Goal: Information Seeking & Learning: Find specific fact

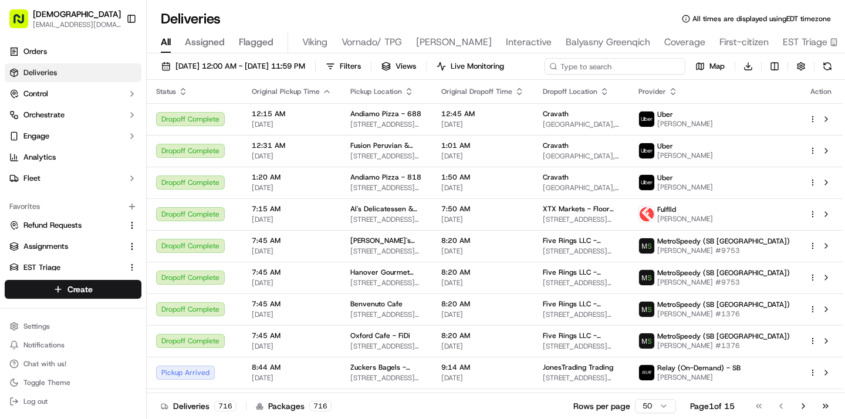
click at [660, 72] on input at bounding box center [614, 66] width 141 height 16
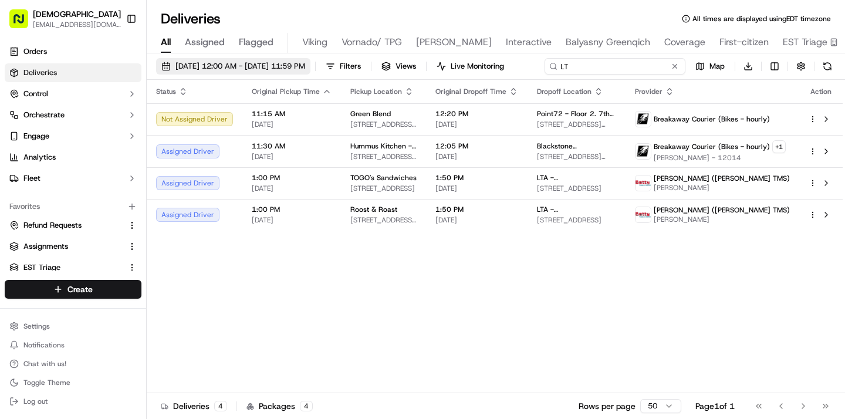
type input "L"
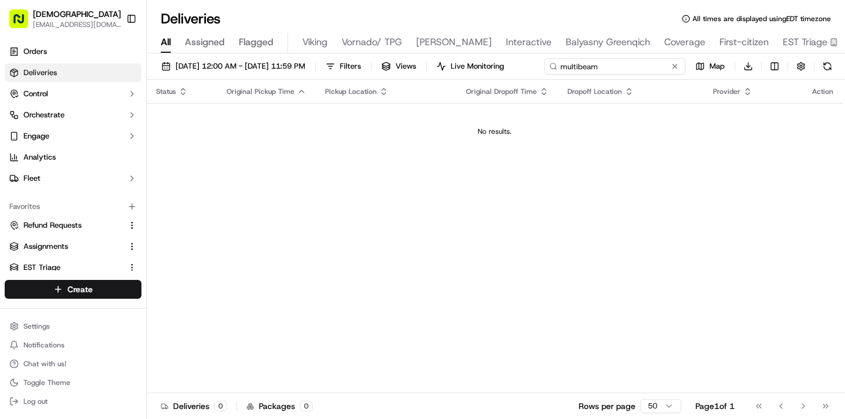
type input "multibeam"
